Goal: Navigation & Orientation: Find specific page/section

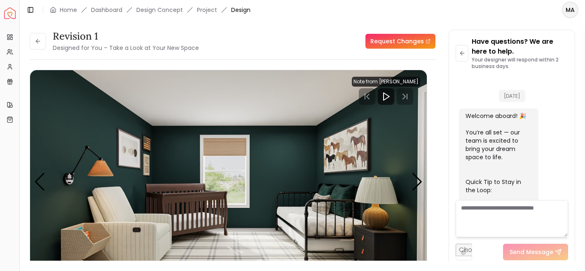
scroll to position [1766, 0]
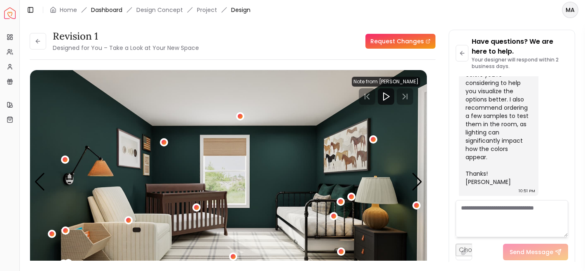
click at [113, 12] on link "Dashboard" at bounding box center [106, 10] width 31 height 8
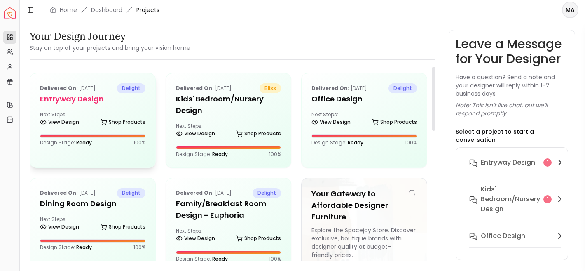
click at [96, 125] on div "View Design Shop Products" at bounding box center [93, 124] width 106 height 8
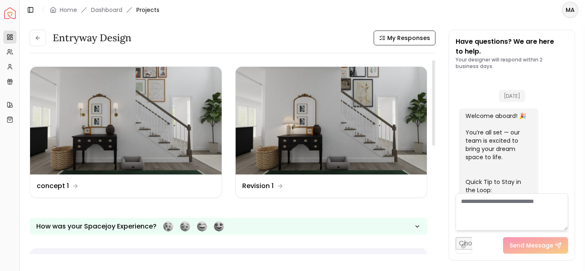
scroll to position [579, 0]
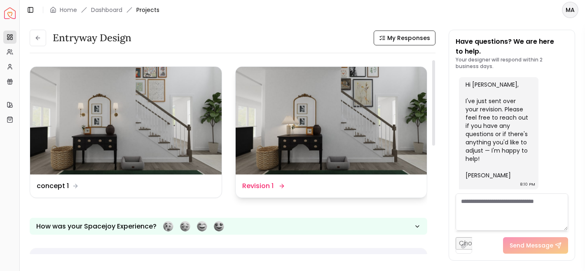
click at [315, 158] on img at bounding box center [332, 121] width 192 height 108
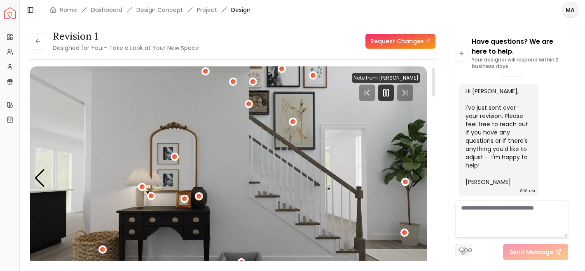
scroll to position [5, 0]
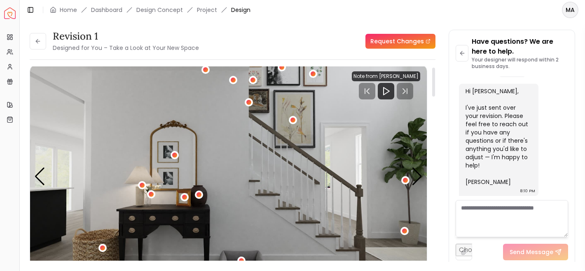
click at [404, 95] on div at bounding box center [386, 91] width 68 height 16
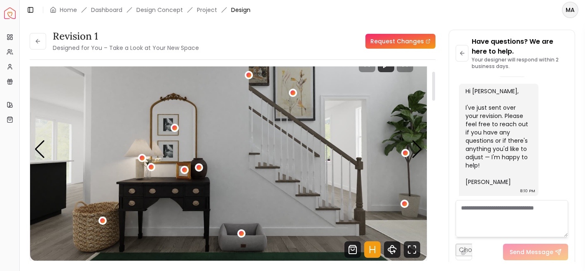
scroll to position [33, 0]
click at [421, 154] on div "Next slide" at bounding box center [417, 149] width 11 height 18
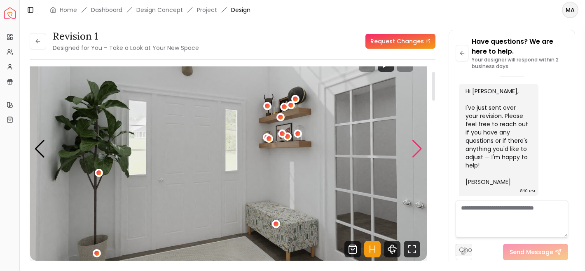
click at [421, 154] on div "Next slide" at bounding box center [417, 149] width 11 height 18
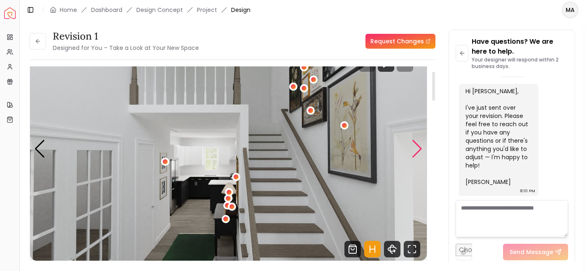
click at [421, 154] on div "Next slide" at bounding box center [417, 149] width 11 height 18
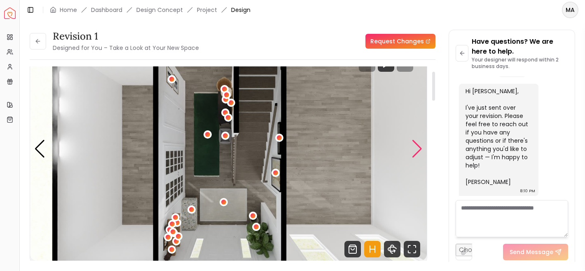
click at [421, 154] on div "Next slide" at bounding box center [417, 149] width 11 height 18
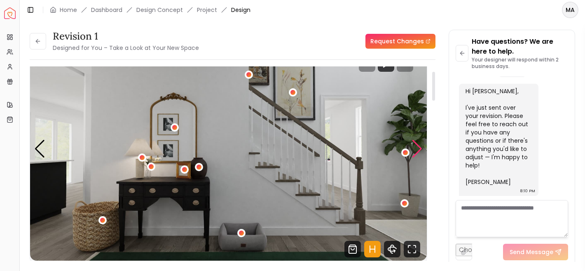
click at [421, 154] on div "Next slide" at bounding box center [417, 149] width 11 height 18
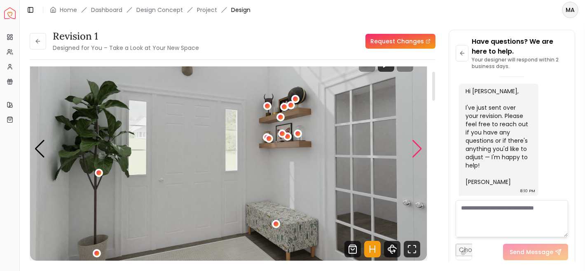
click at [421, 154] on div "Next slide" at bounding box center [417, 149] width 11 height 18
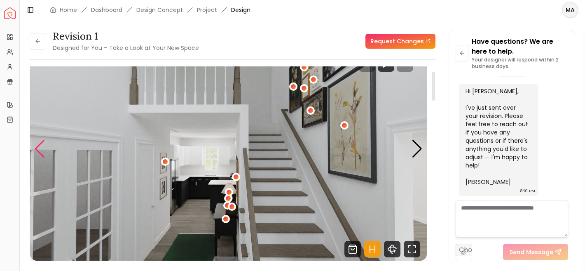
click at [45, 149] on div "Previous slide" at bounding box center [39, 149] width 11 height 18
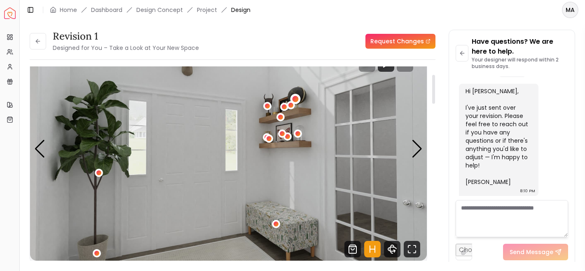
scroll to position [54, 0]
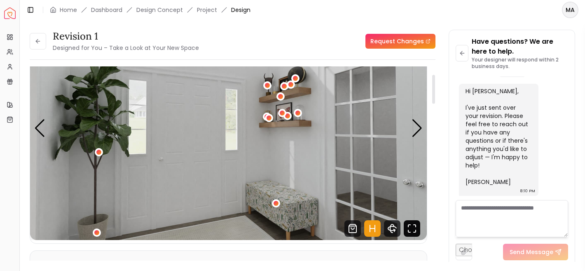
click at [415, 230] on icon "Fullscreen" at bounding box center [412, 228] width 16 height 16
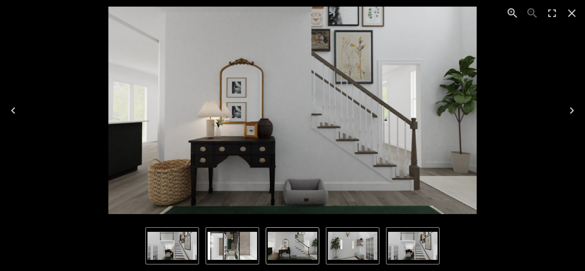
click at [581, 106] on button "Next" at bounding box center [572, 110] width 26 height 33
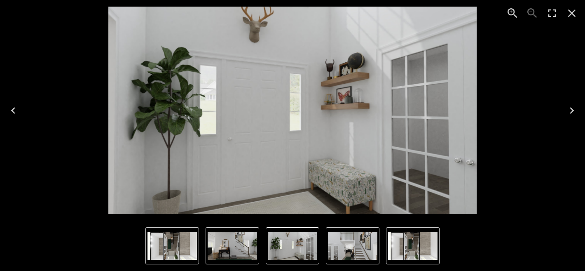
click at [574, 112] on icon "Next" at bounding box center [572, 110] width 13 height 13
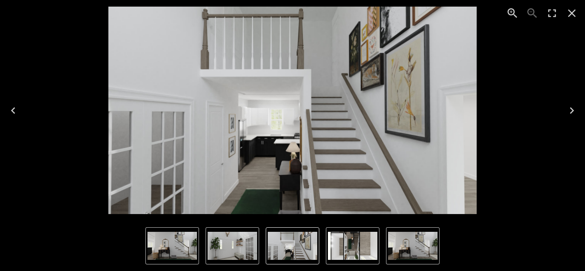
click at [574, 112] on icon "Next" at bounding box center [572, 110] width 13 height 13
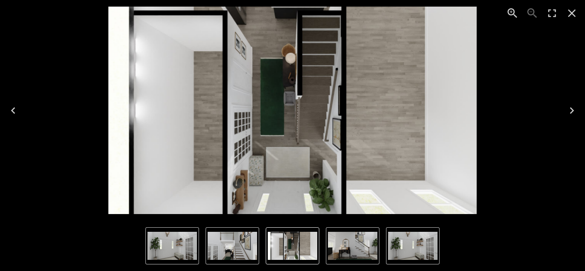
click at [574, 112] on icon "Next" at bounding box center [572, 110] width 13 height 13
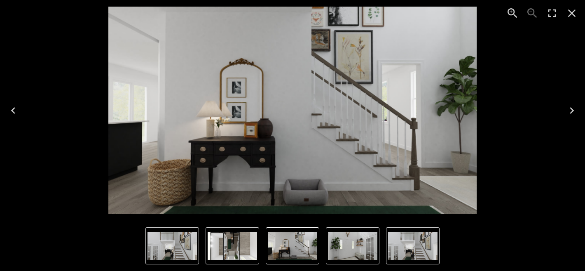
click at [574, 112] on icon "Next" at bounding box center [572, 110] width 13 height 13
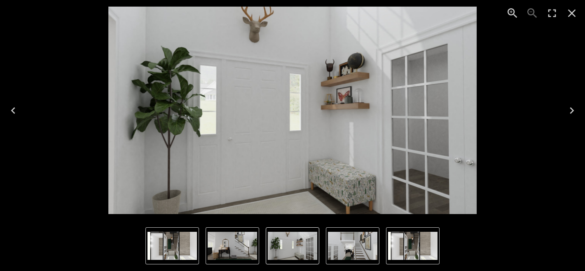
click at [576, 114] on icon "Next" at bounding box center [572, 110] width 13 height 13
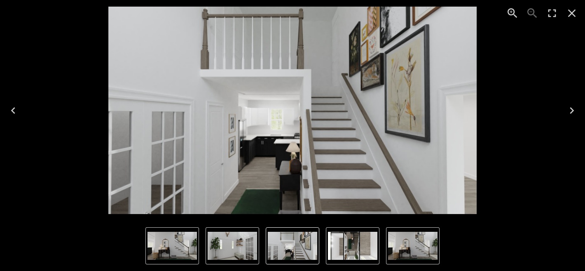
click at [172, 254] on img "1 of 4" at bounding box center [172, 246] width 49 height 28
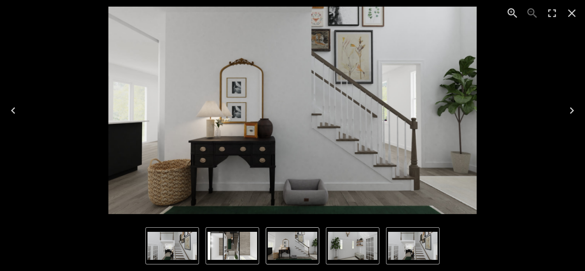
click at [244, 244] on img "4 of 4" at bounding box center [232, 246] width 49 height 28
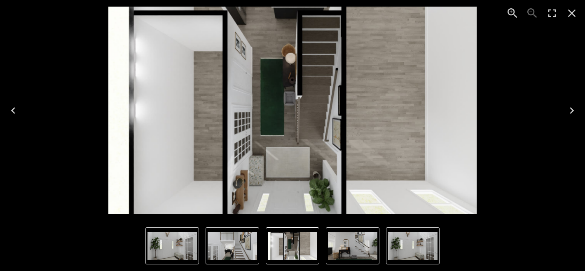
click at [280, 246] on img "4 of 4" at bounding box center [292, 246] width 49 height 28
click at [329, 250] on img "1 of 4" at bounding box center [352, 246] width 49 height 28
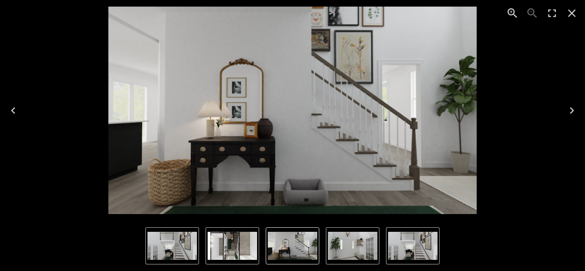
click at [398, 245] on img "3 of 4" at bounding box center [412, 246] width 49 height 28
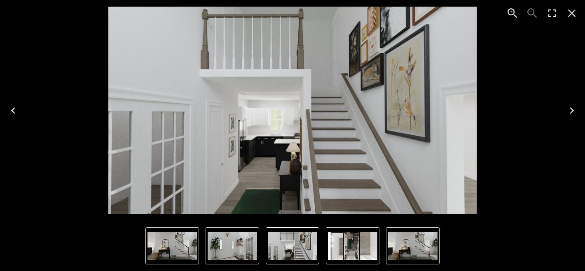
click at [365, 243] on img "4 of 4" at bounding box center [352, 246] width 49 height 28
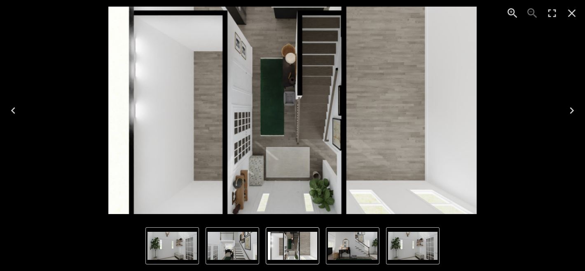
click at [313, 246] on img "4 of 4" at bounding box center [292, 246] width 49 height 28
click at [277, 244] on img "4 of 4" at bounding box center [292, 246] width 49 height 28
click at [252, 243] on img "3 of 4" at bounding box center [232, 246] width 49 height 28
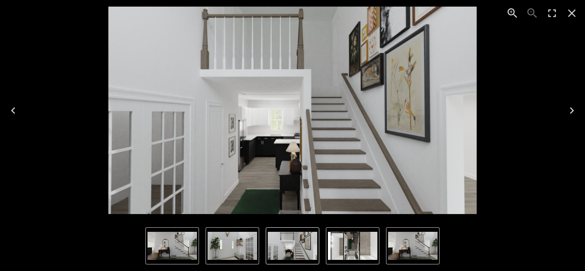
click at [574, 112] on icon "Next" at bounding box center [572, 110] width 13 height 13
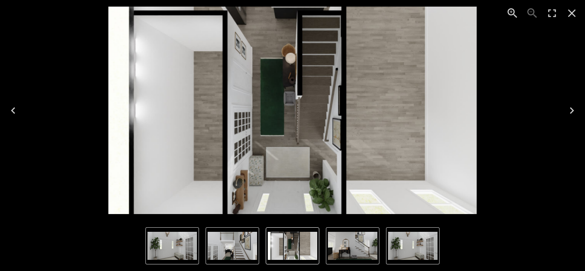
click at [574, 112] on icon "Next" at bounding box center [572, 110] width 13 height 13
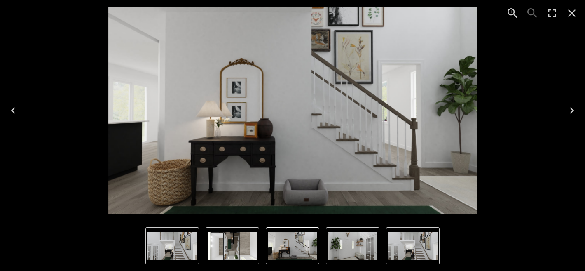
click at [574, 112] on icon "Next" at bounding box center [572, 110] width 13 height 13
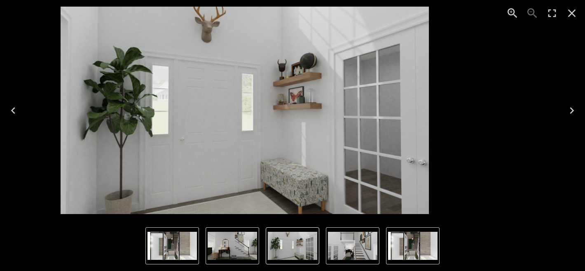
drag, startPoint x: 574, startPoint y: 112, endPoint x: 514, endPoint y: 110, distance: 60.2
click at [514, 110] on div "Lightbox" at bounding box center [292, 110] width 585 height 221
